Goal: Information Seeking & Learning: Learn about a topic

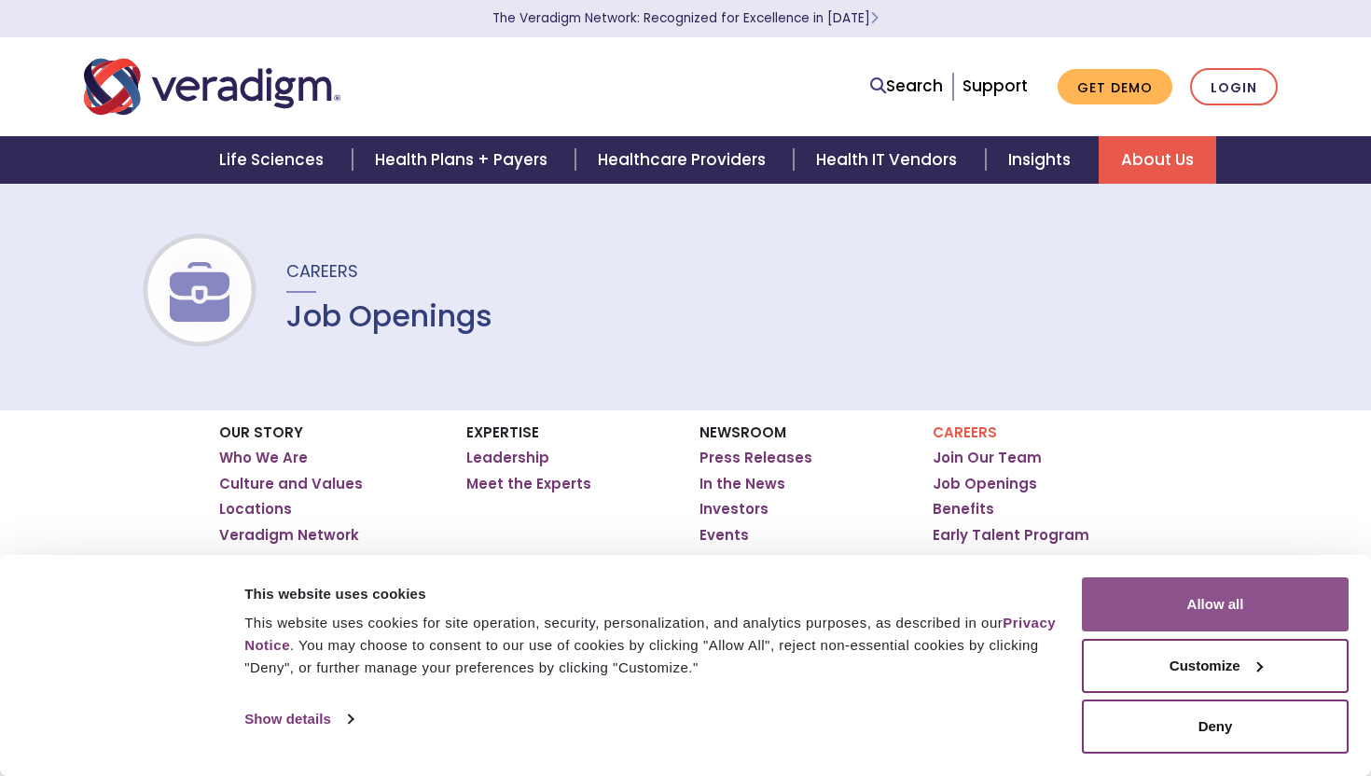
click at [1184, 616] on button "Allow all" at bounding box center [1215, 604] width 267 height 54
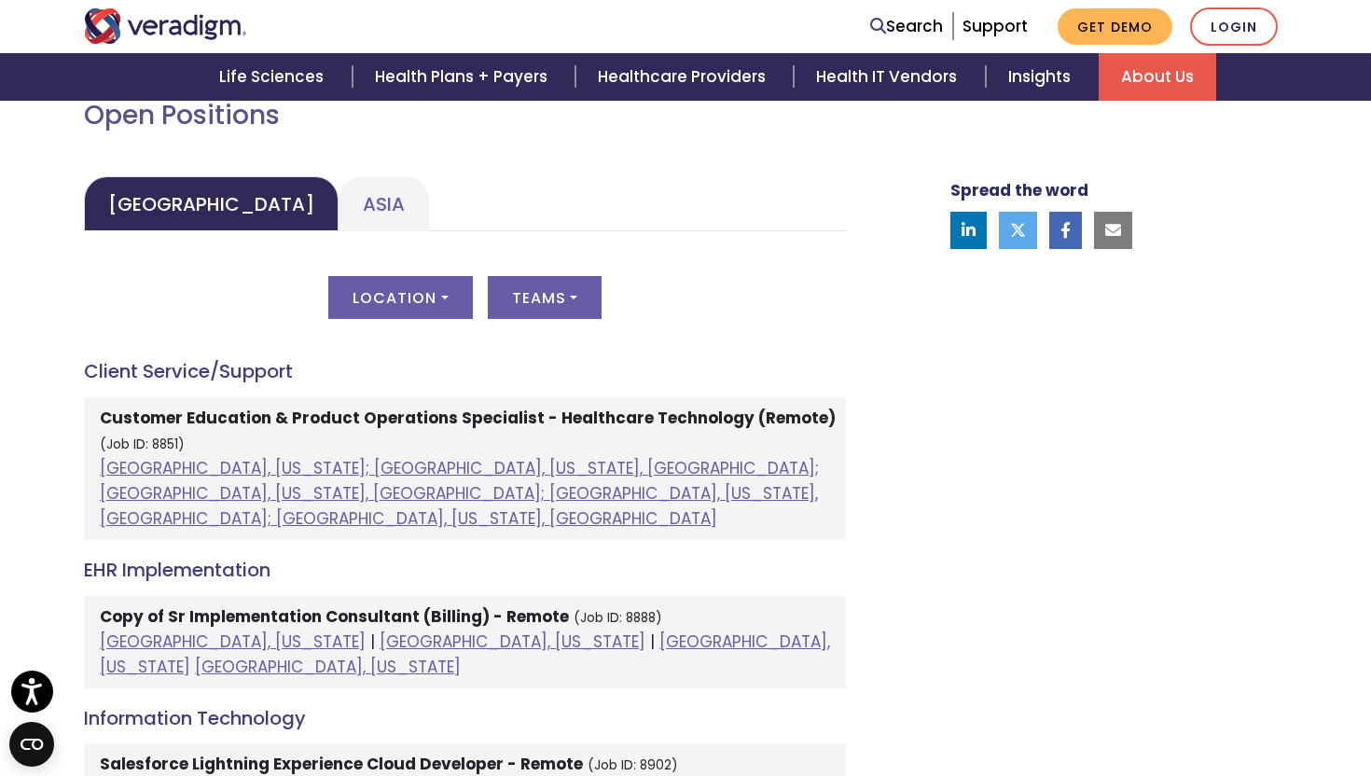
scroll to position [860, 0]
click at [339, 208] on link "Asia" at bounding box center [384, 202] width 90 height 55
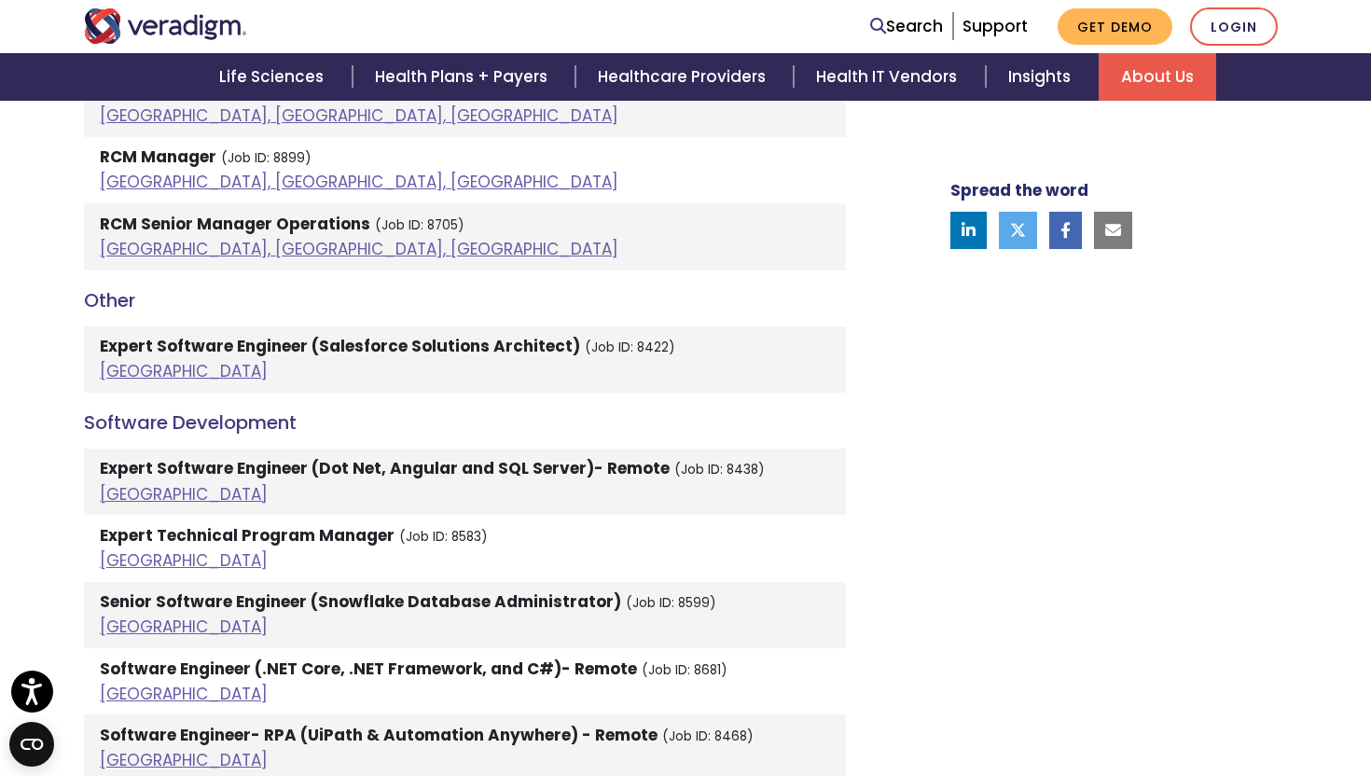
scroll to position [2706, 0]
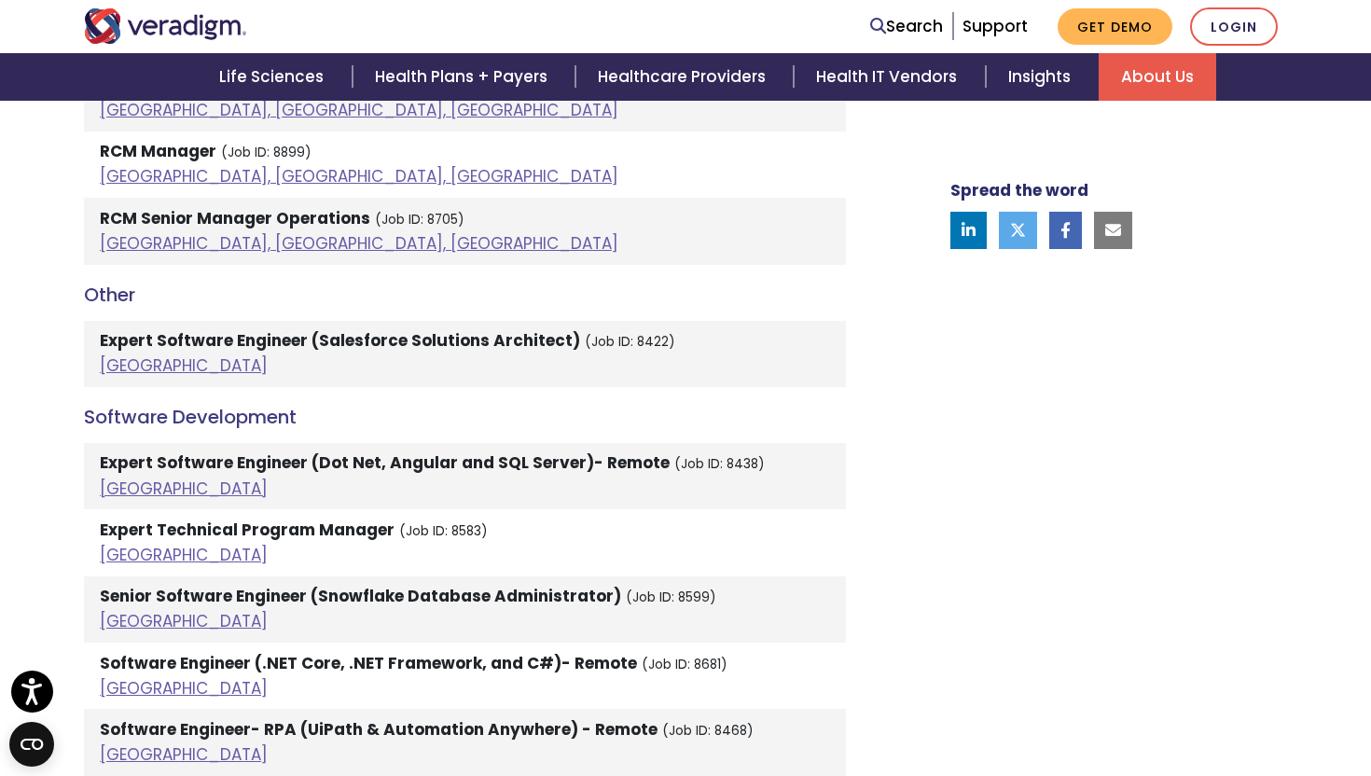
click at [519, 329] on strong "Expert Software Engineer (Salesforce Solutions Architect)" at bounding box center [340, 340] width 480 height 22
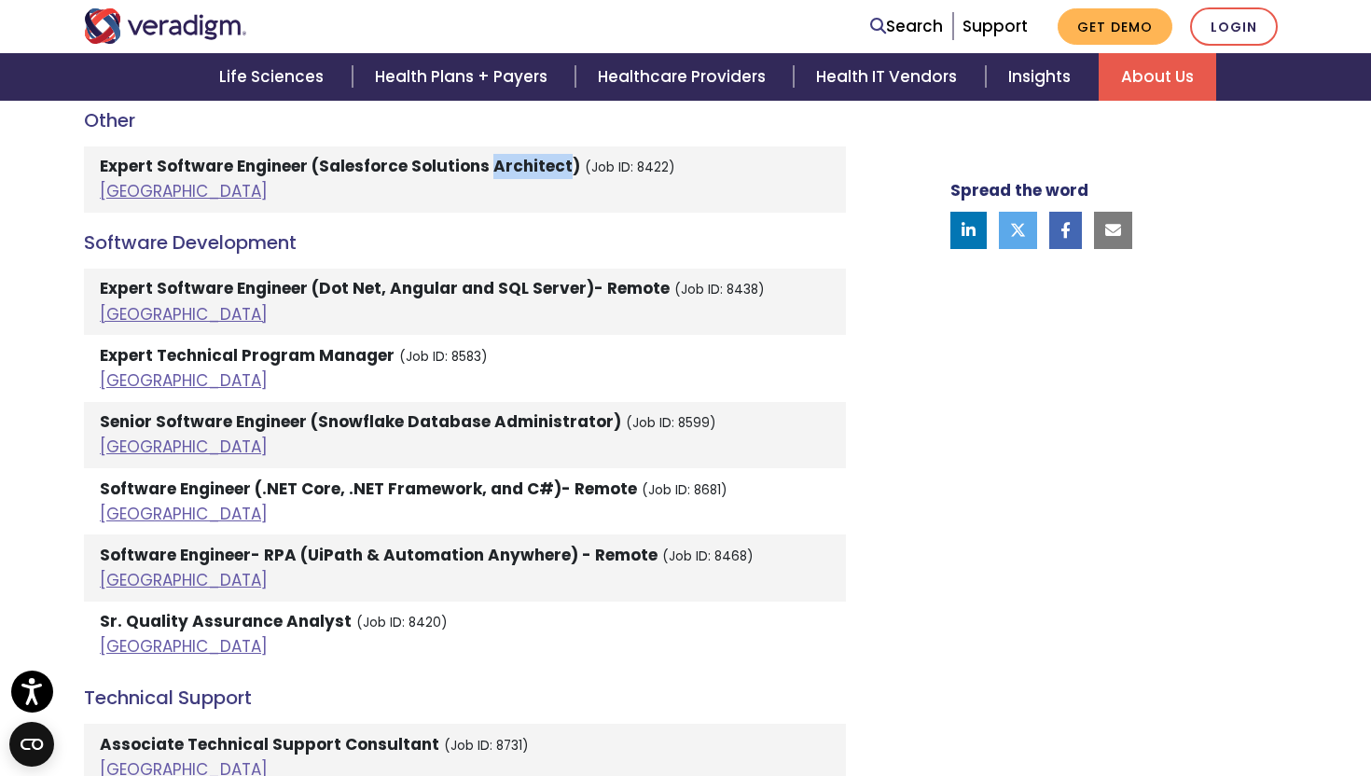
scroll to position [2891, 0]
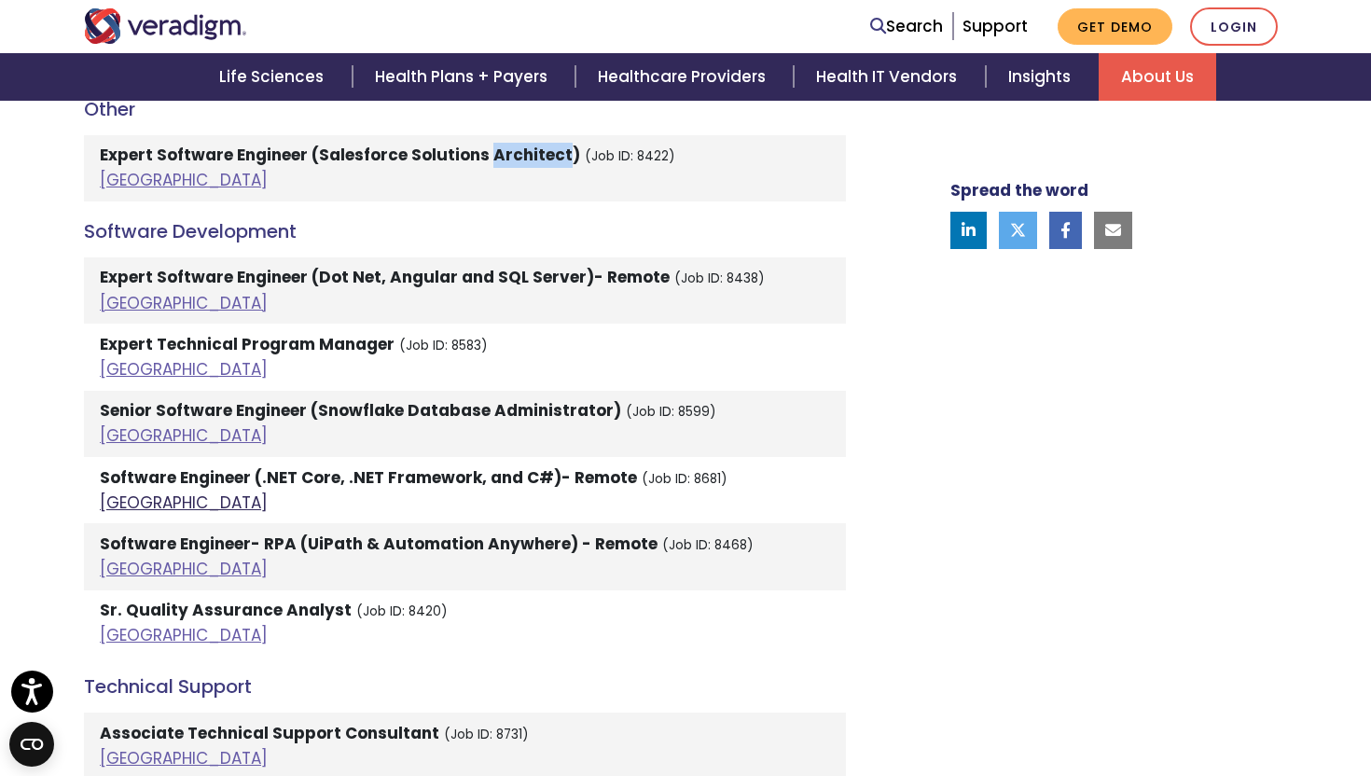
click at [137, 492] on link "[GEOGRAPHIC_DATA]" at bounding box center [184, 503] width 168 height 22
